Goal: Find specific page/section: Find specific page/section

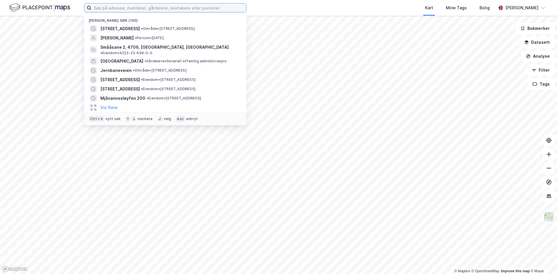
click at [127, 9] on input at bounding box center [168, 7] width 155 height 9
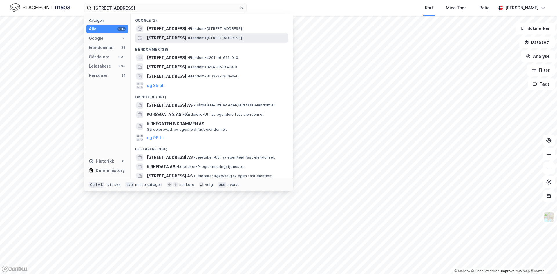
click at [187, 37] on span "• Eiendom • [STREET_ADDRESS]" at bounding box center [214, 38] width 55 height 5
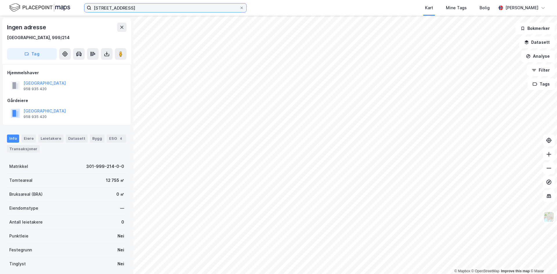
click at [151, 10] on input "[STREET_ADDRESS]" at bounding box center [165, 7] width 148 height 9
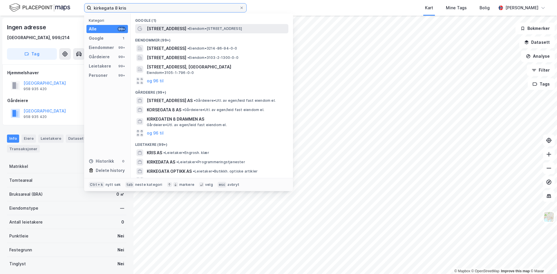
type input "kirkegata 8 kris"
click at [187, 30] on span "• Eiendom • [STREET_ADDRESS]" at bounding box center [214, 28] width 55 height 5
